Goal: Find specific page/section: Find specific page/section

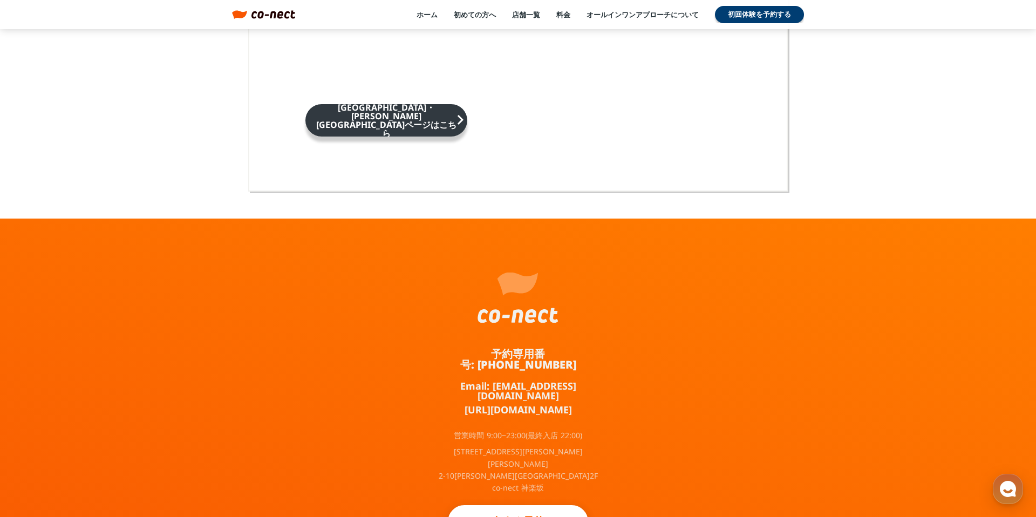
scroll to position [6978, 0]
